Goal: Information Seeking & Learning: Find specific fact

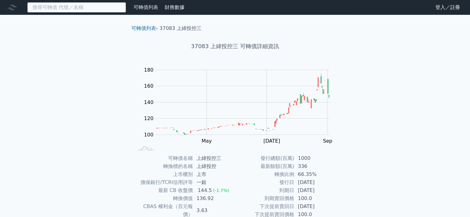
click at [107, 10] on input at bounding box center [76, 7] width 99 height 10
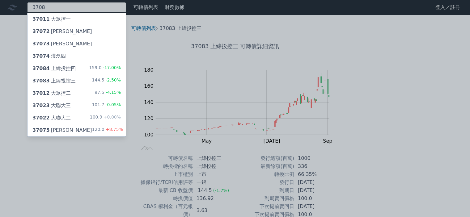
type input "3708"
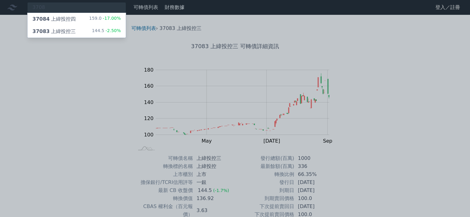
click at [97, 30] on div "144.5 -2.50%" at bounding box center [106, 31] width 29 height 7
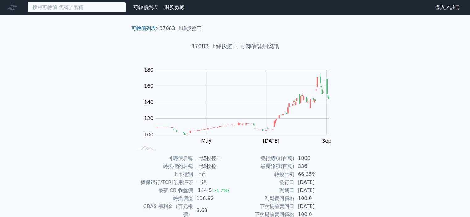
click at [99, 10] on input at bounding box center [76, 7] width 99 height 10
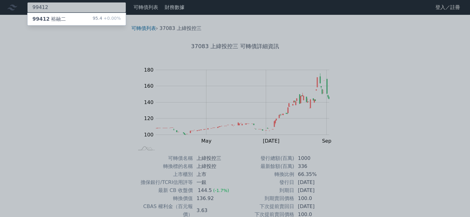
type input "99412"
click at [89, 21] on div "99412 裕融二 95.4 +0.00%" at bounding box center [76, 19] width 98 height 12
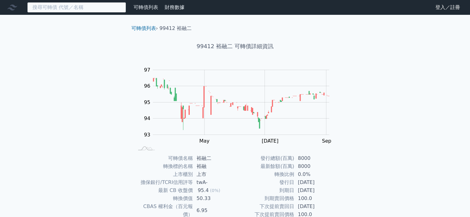
click at [81, 5] on input at bounding box center [76, 7] width 99 height 10
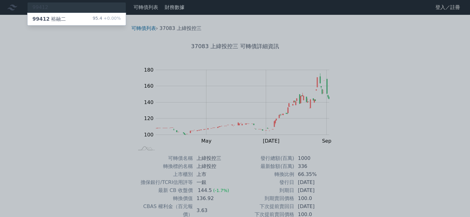
click at [83, 91] on div at bounding box center [235, 108] width 470 height 217
click at [107, 6] on div "99412 99412 裕融二 95.4 +0.00%" at bounding box center [76, 7] width 99 height 10
type input "9"
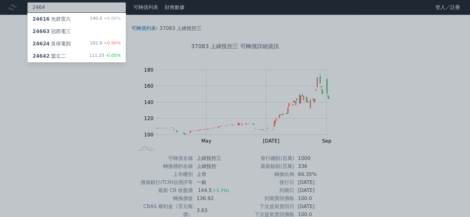
type input "2464"
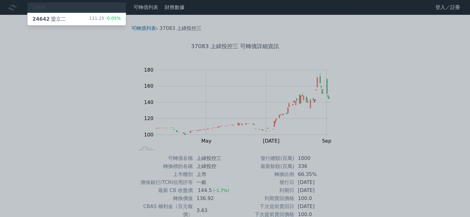
click at [92, 18] on div "111.25 -0.05%" at bounding box center [105, 18] width 32 height 7
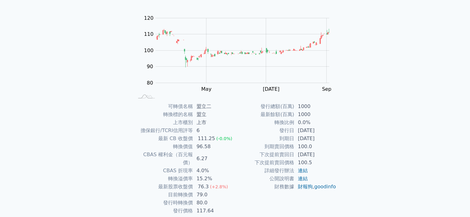
scroll to position [62, 0]
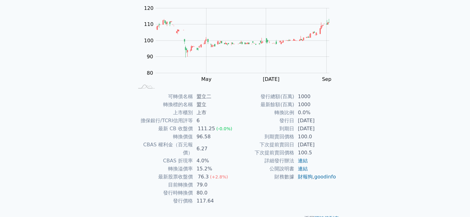
click at [378, 86] on div "可轉債列表 財務數據 可轉債列表 財務數據 登入／註冊 登入／註冊 可轉債列表 › 24642 盟立二 24642 盟立二 可轉債詳細資訊 Zoom Out …" at bounding box center [235, 85] width 470 height 294
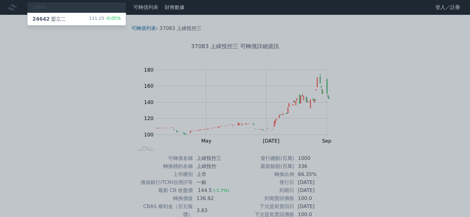
click at [284, 133] on div at bounding box center [235, 108] width 470 height 217
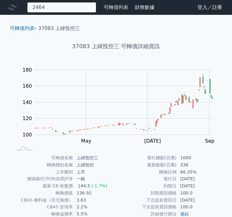
click at [49, 10] on div "2464 24642 盟立二 111.25 -0.05%" at bounding box center [61, 7] width 69 height 10
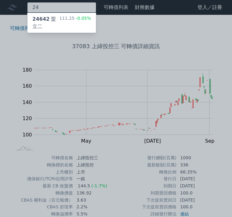
type input "2"
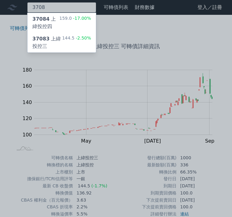
type input "3708"
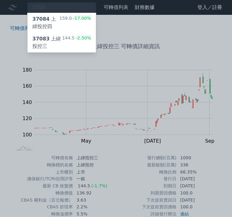
click at [53, 24] on div "37084 上緯投控四" at bounding box center [45, 22] width 27 height 15
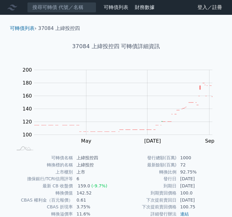
click at [146, 168] on td "最新餘額(百萬)" at bounding box center [146, 164] width 61 height 7
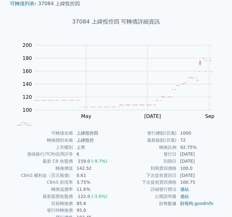
scroll to position [56, 0]
